Goal: Find specific page/section: Find specific page/section

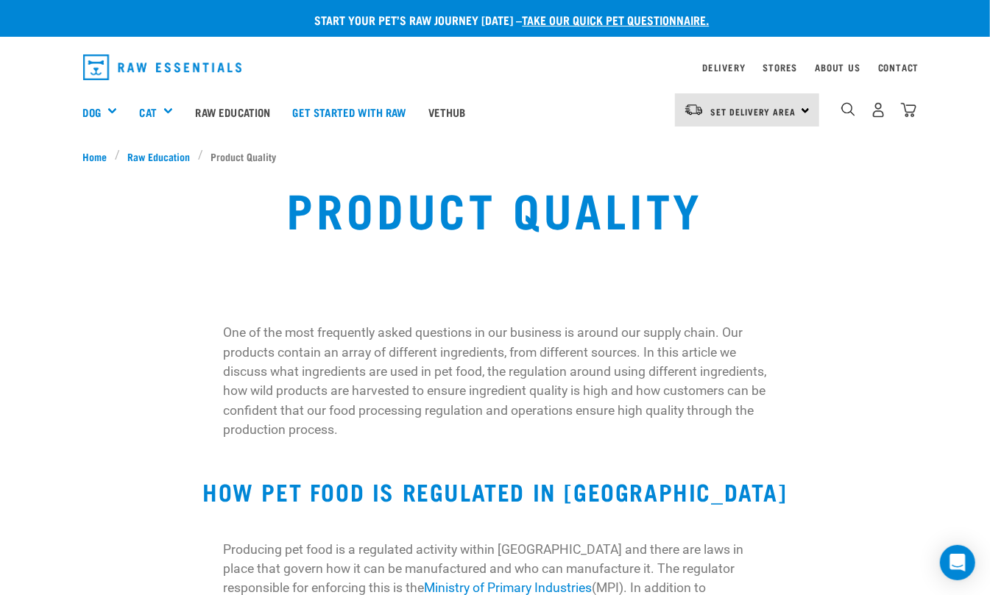
click at [743, 94] on div "Set Delivery Area North Island South Island" at bounding box center [747, 109] width 144 height 33
click at [731, 175] on link "[GEOGRAPHIC_DATA]" at bounding box center [745, 184] width 141 height 32
click at [721, 66] on link "Delivery" at bounding box center [723, 67] width 43 height 5
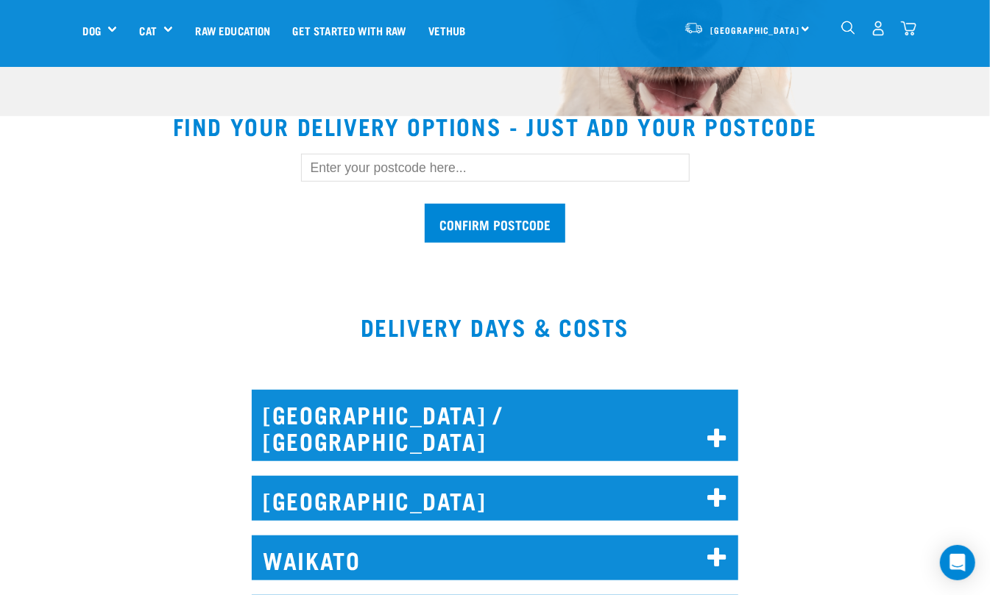
scroll to position [392, 0]
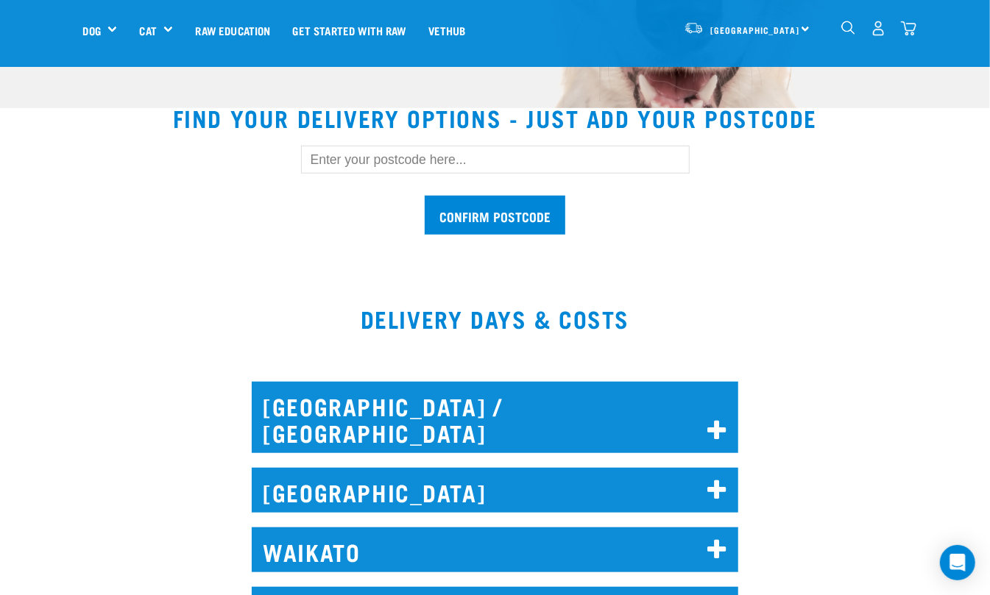
click at [506, 166] on input "text" at bounding box center [495, 160] width 389 height 28
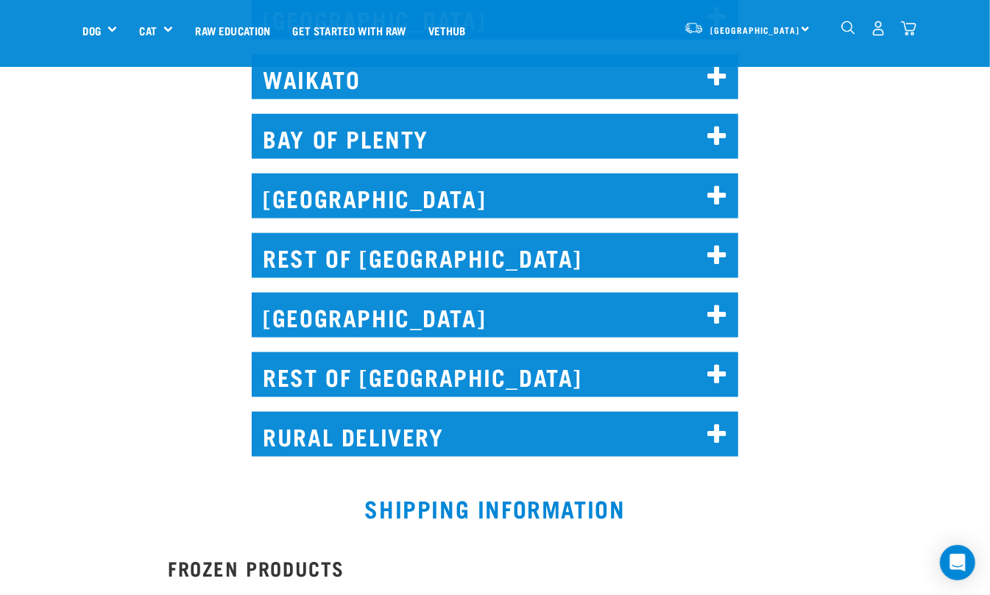
scroll to position [883, 0]
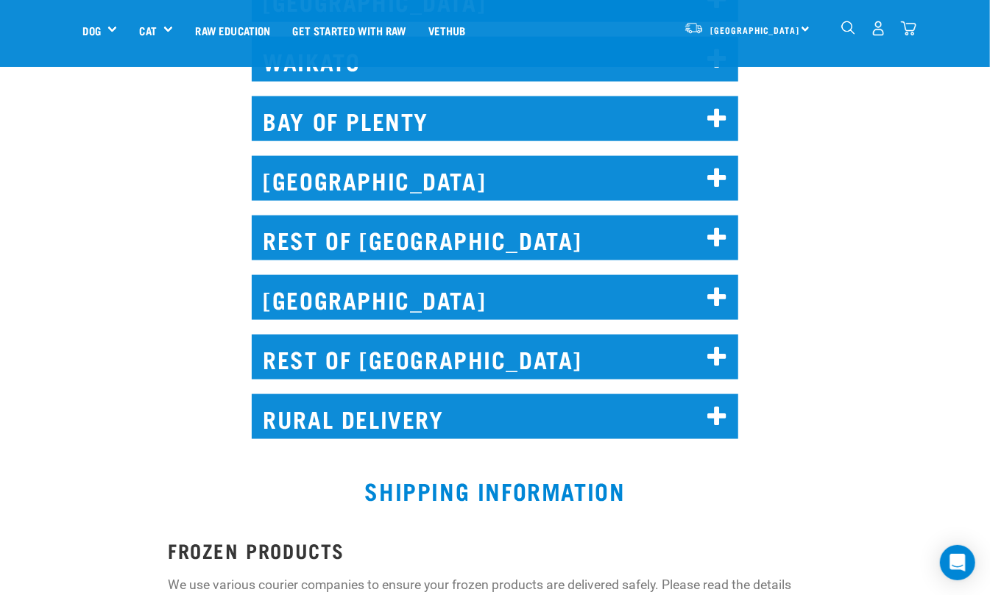
click at [730, 335] on h2 "REST OF SOUTH ISLAND" at bounding box center [495, 357] width 487 height 45
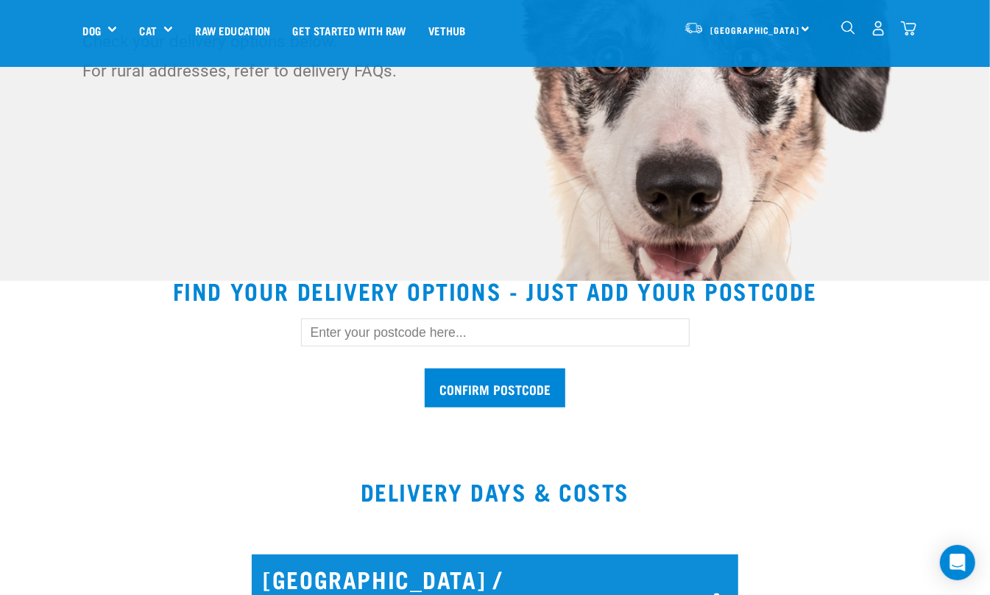
scroll to position [196, 0]
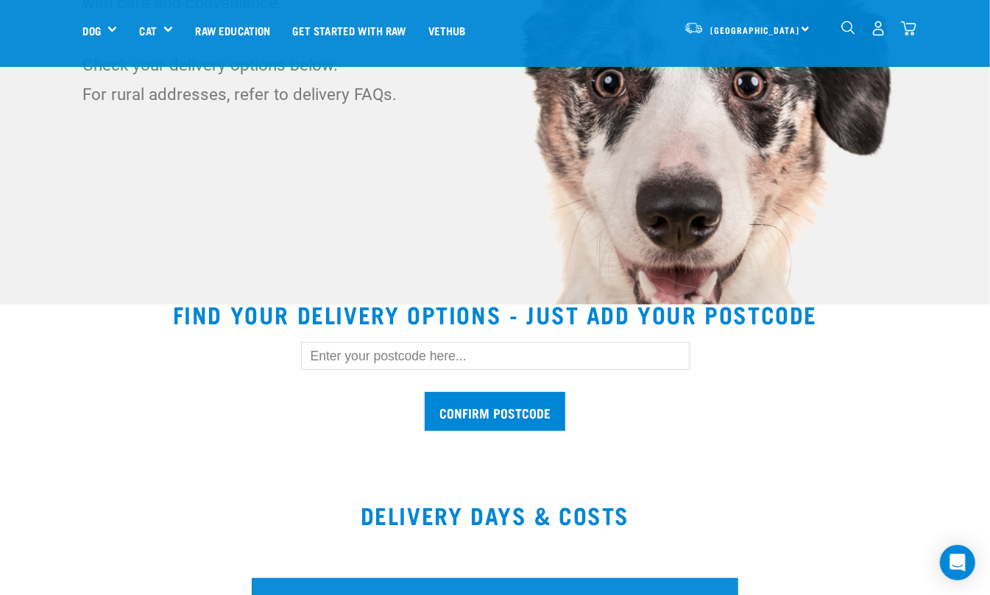
click at [540, 343] on input "text" at bounding box center [495, 356] width 389 height 28
type input "9018"
click at [464, 414] on input "Confirm postcode" at bounding box center [495, 411] width 141 height 39
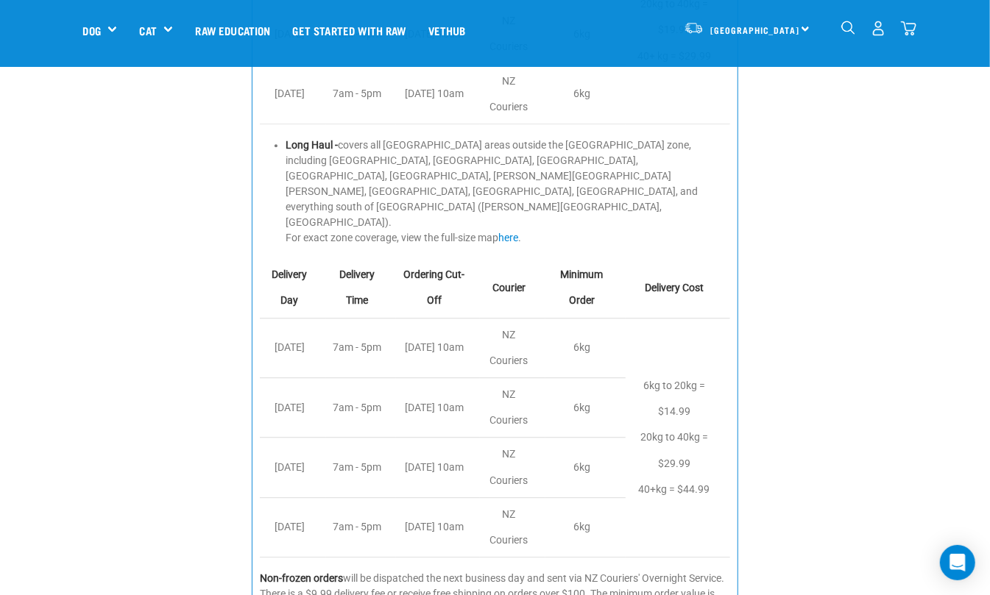
scroll to position [1864, 0]
